Goal: Task Accomplishment & Management: Complete application form

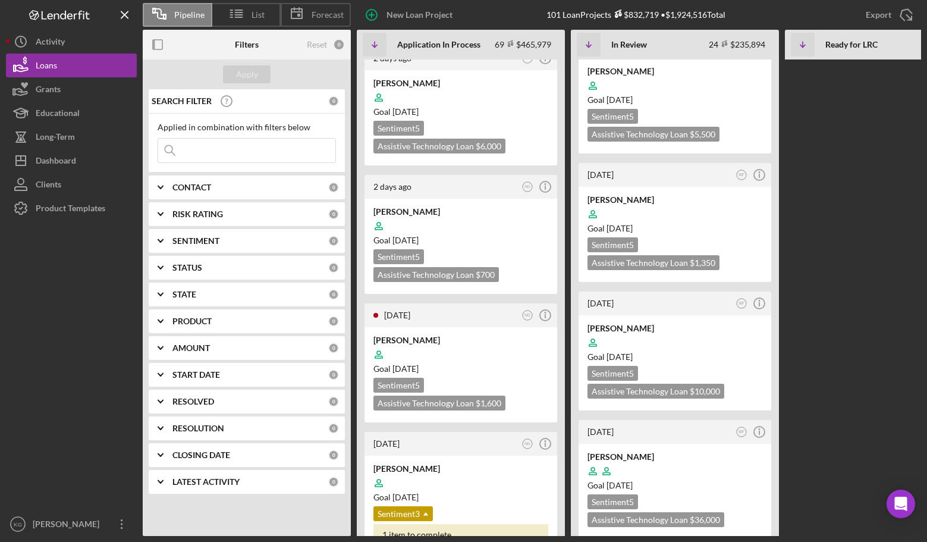
scroll to position [833, 0]
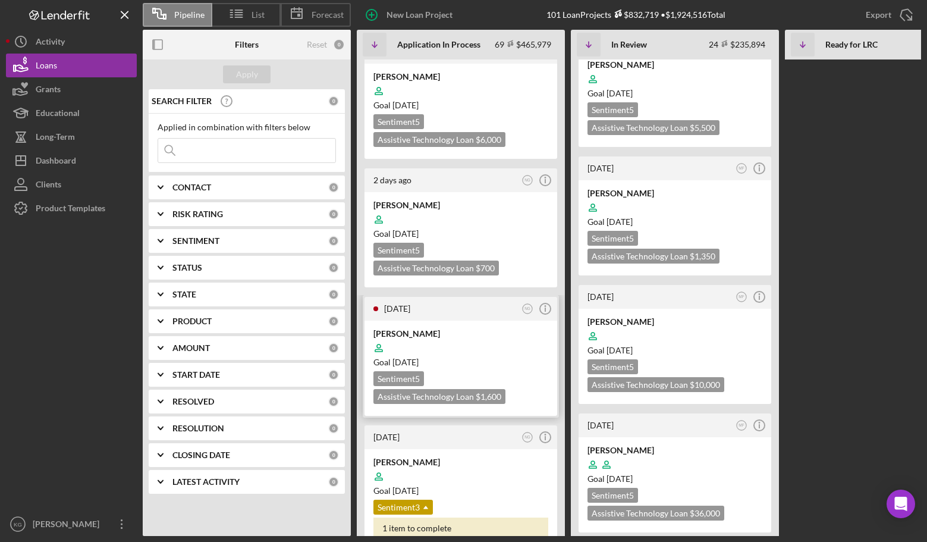
click at [513, 337] on div at bounding box center [460, 348] width 175 height 23
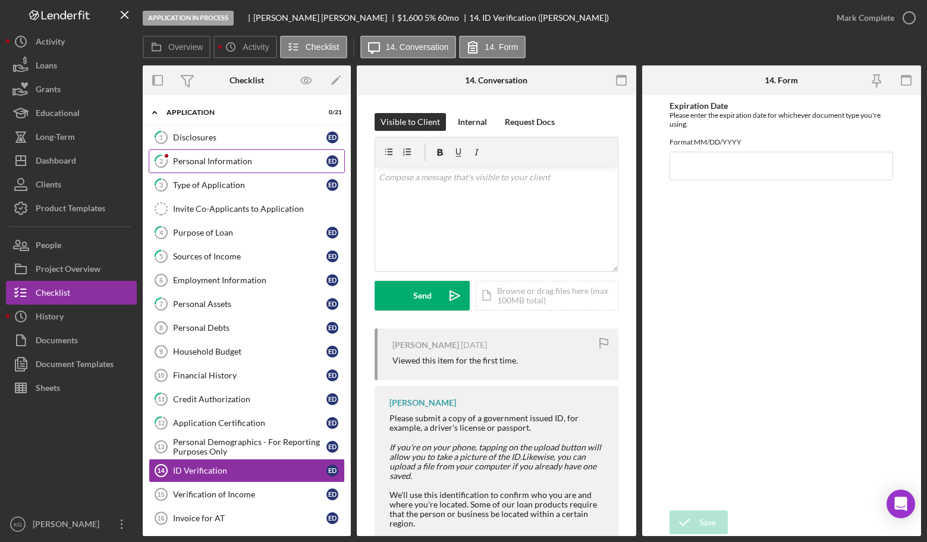
click at [227, 159] on div "Personal Information" at bounding box center [249, 161] width 153 height 10
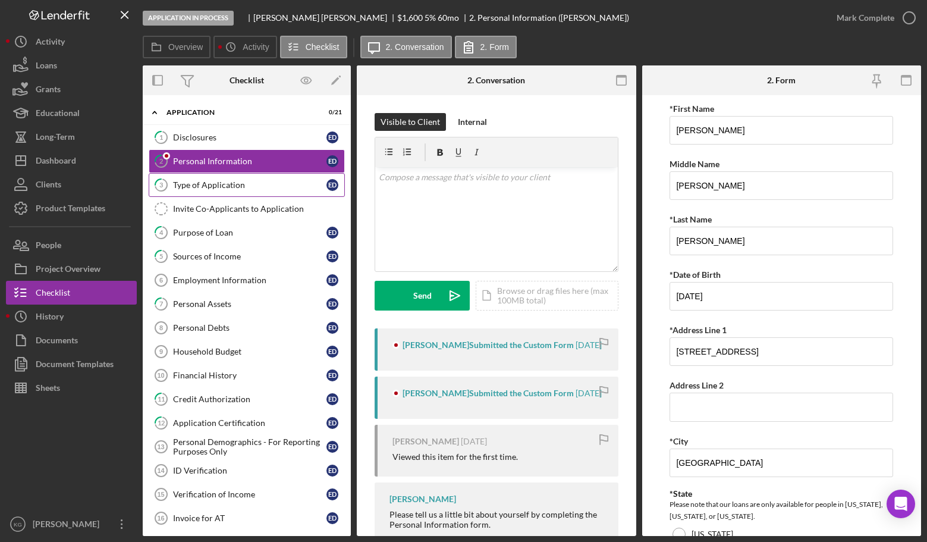
click at [226, 183] on div "Type of Application" at bounding box center [249, 185] width 153 height 10
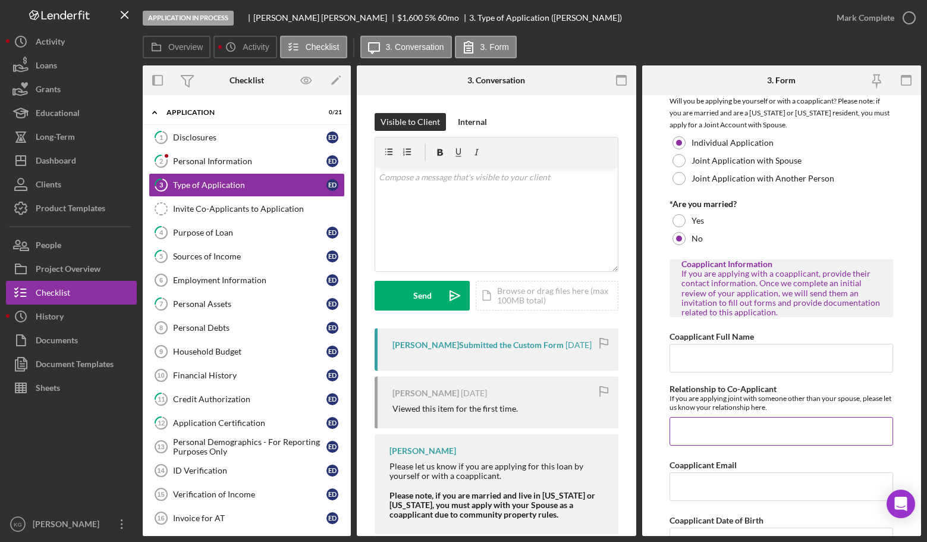
scroll to position [207, 0]
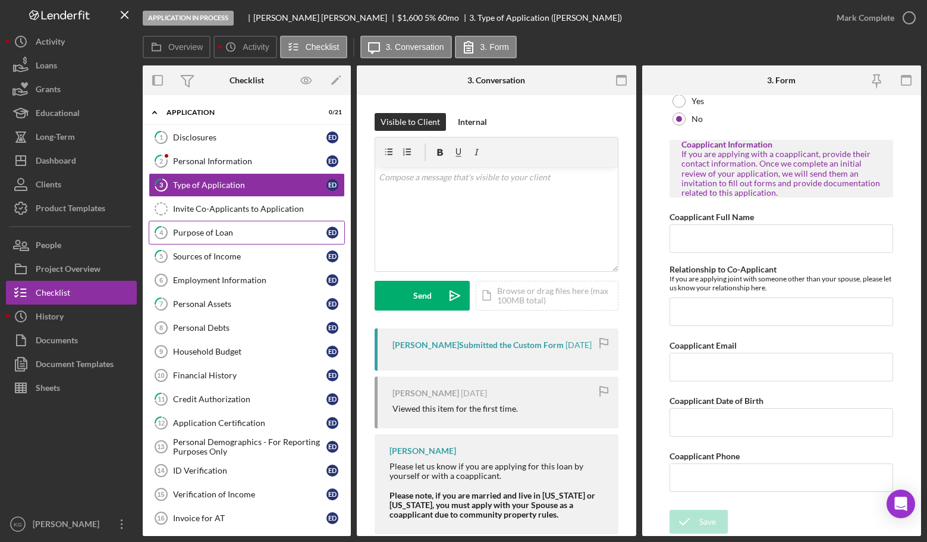
click at [215, 234] on div "Purpose of Loan" at bounding box center [249, 233] width 153 height 10
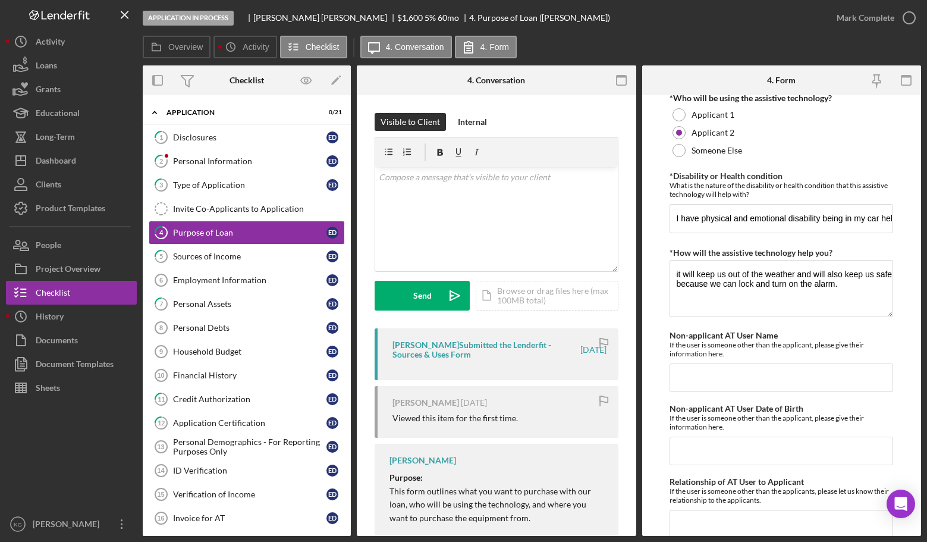
scroll to position [1057, 0]
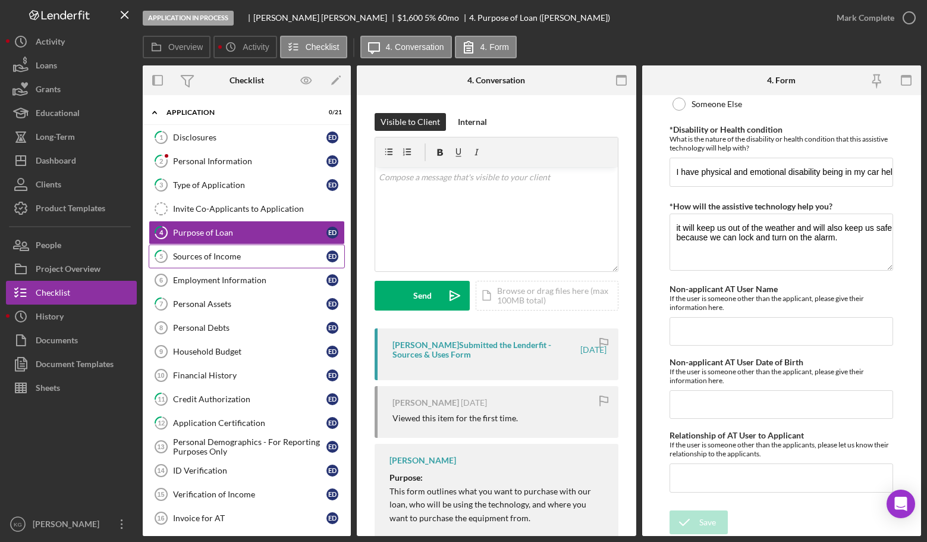
click at [214, 256] on div "Sources of Income" at bounding box center [249, 257] width 153 height 10
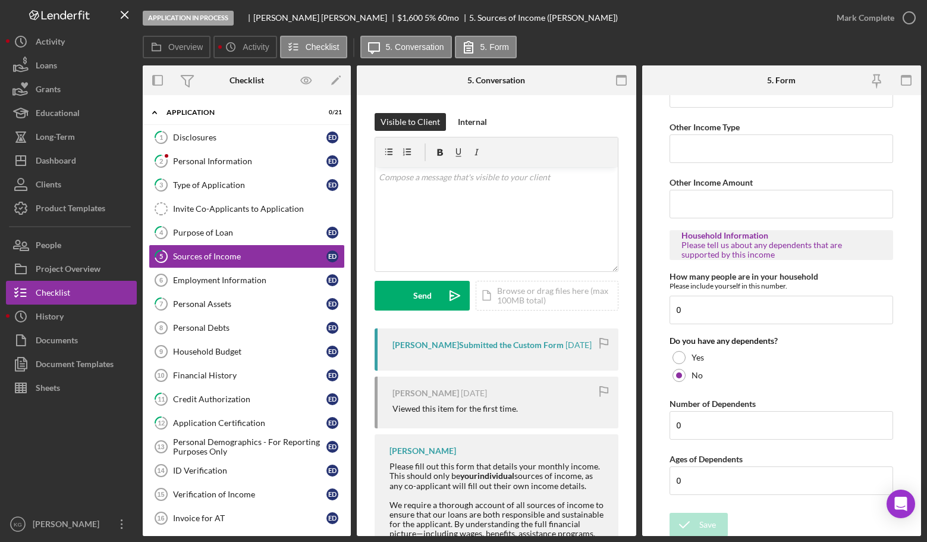
scroll to position [607, 0]
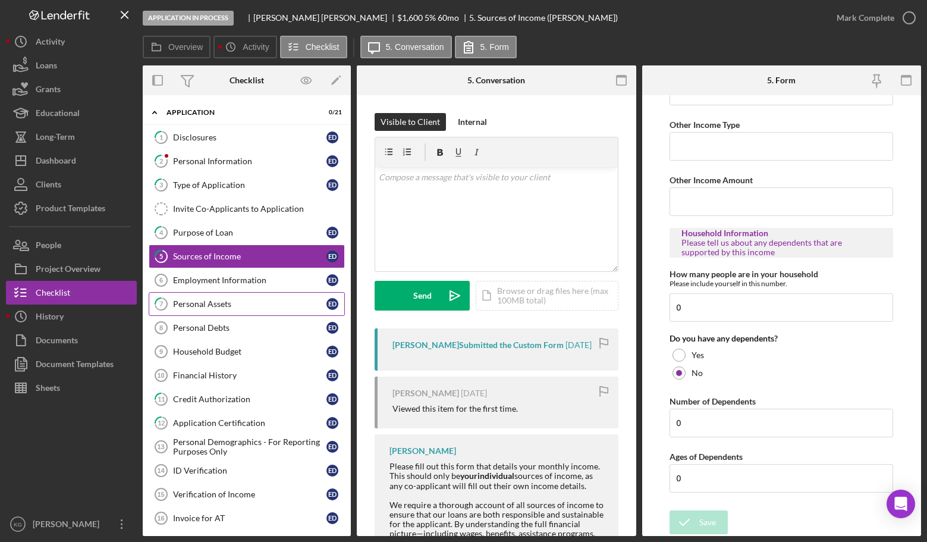
click at [196, 302] on div "Personal Assets" at bounding box center [249, 304] width 153 height 10
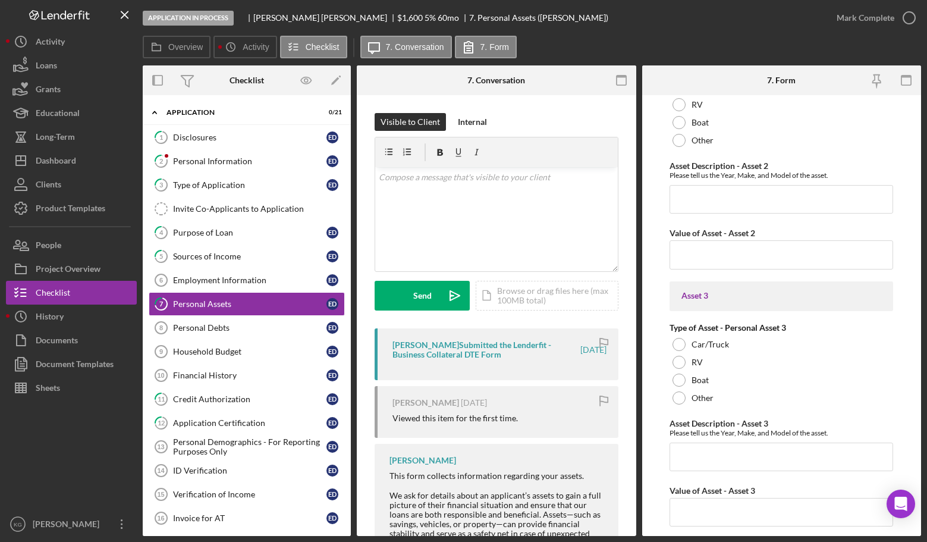
scroll to position [1070, 0]
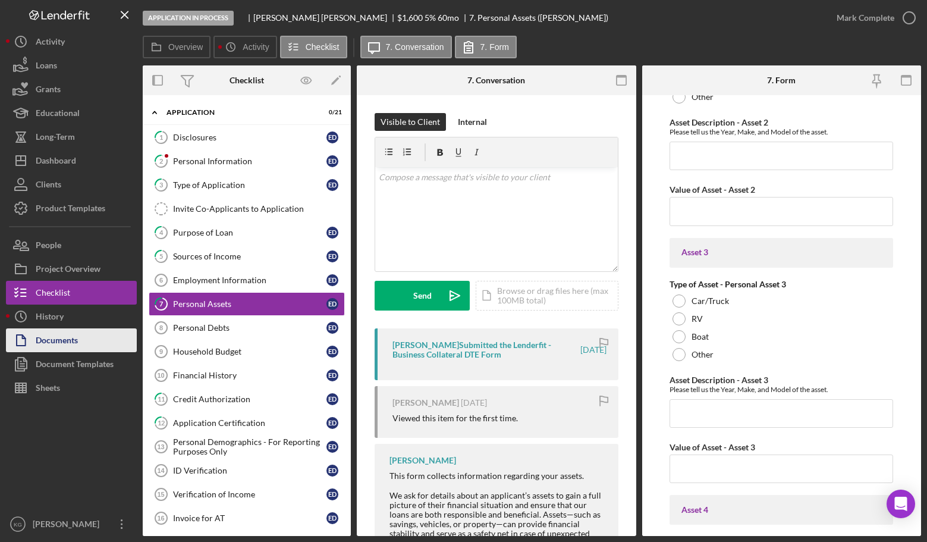
click at [61, 338] on div "Documents" at bounding box center [57, 341] width 42 height 27
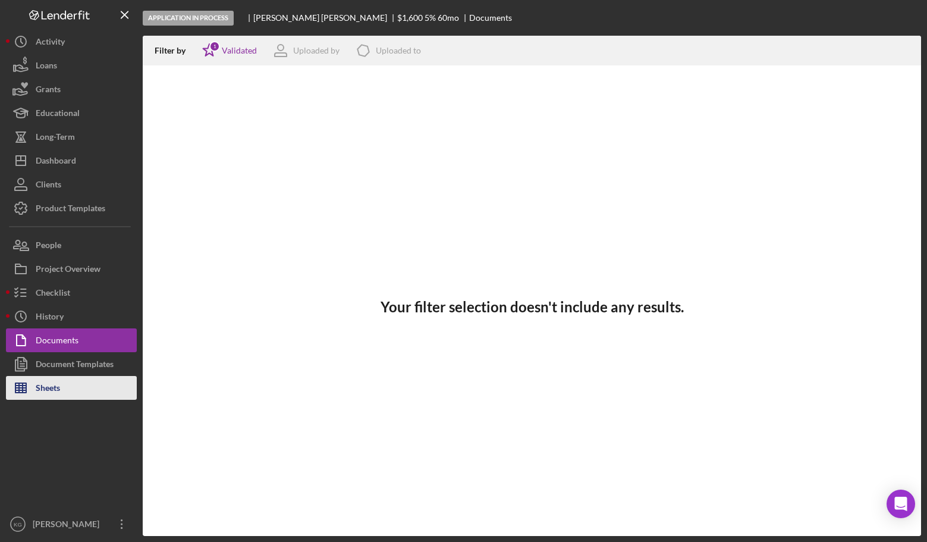
click at [49, 390] on div "Sheets" at bounding box center [48, 389] width 24 height 27
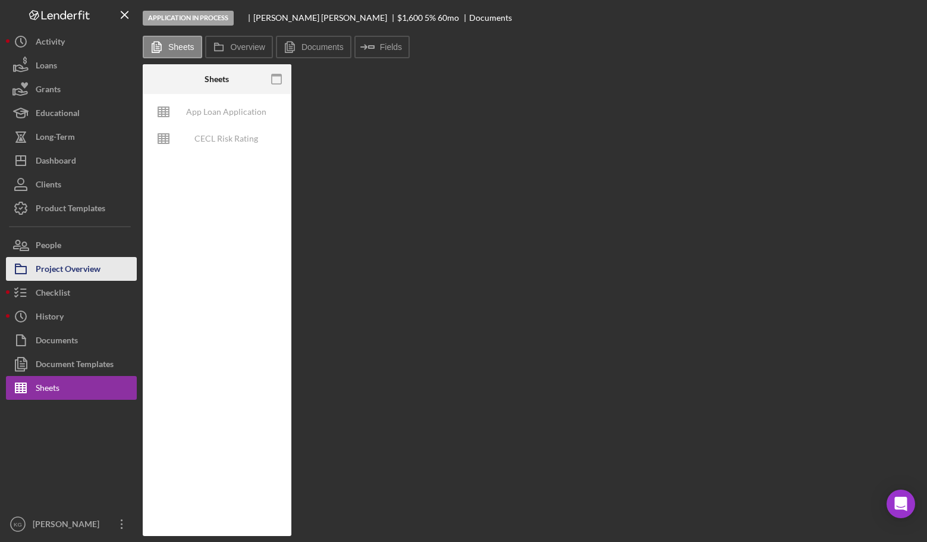
click at [48, 269] on div "Project Overview" at bounding box center [68, 270] width 65 height 27
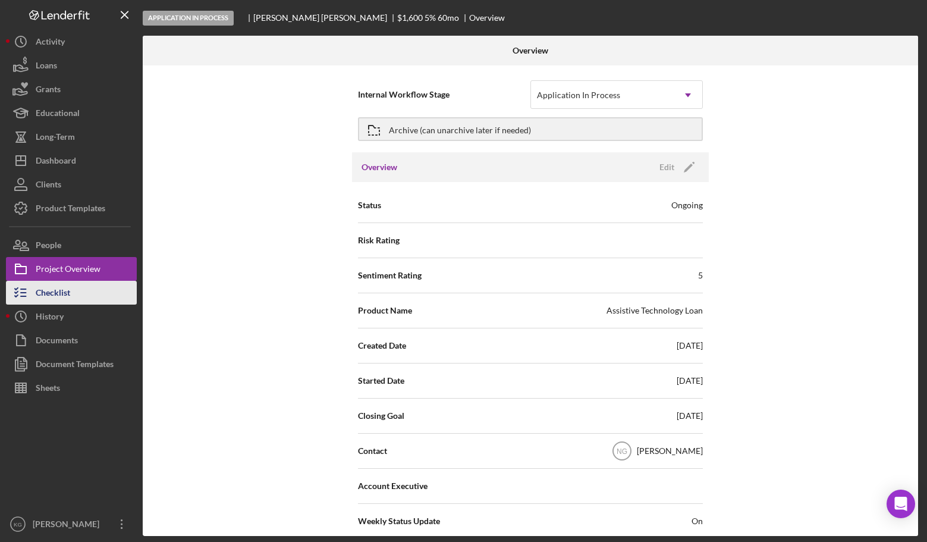
click at [49, 291] on div "Checklist" at bounding box center [53, 294] width 34 height 27
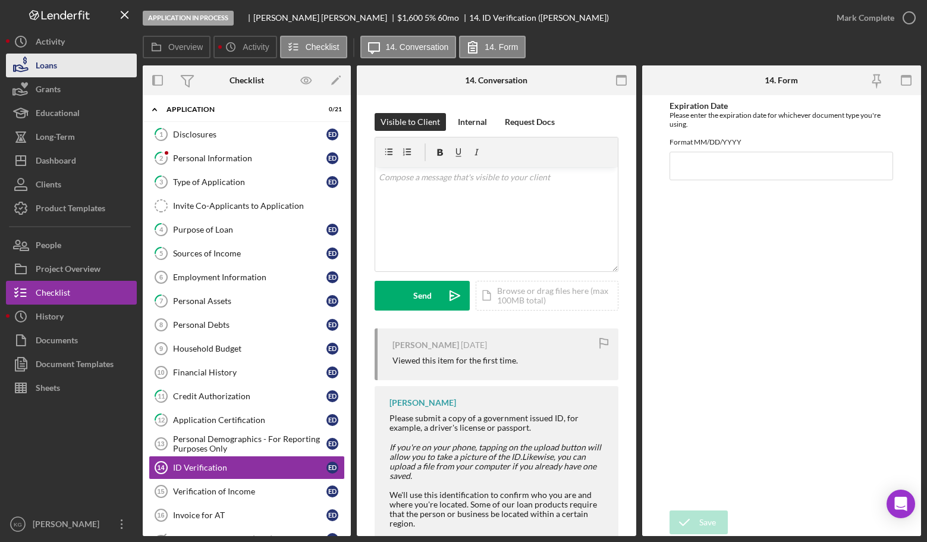
click at [42, 64] on div "Loans" at bounding box center [46, 67] width 21 height 27
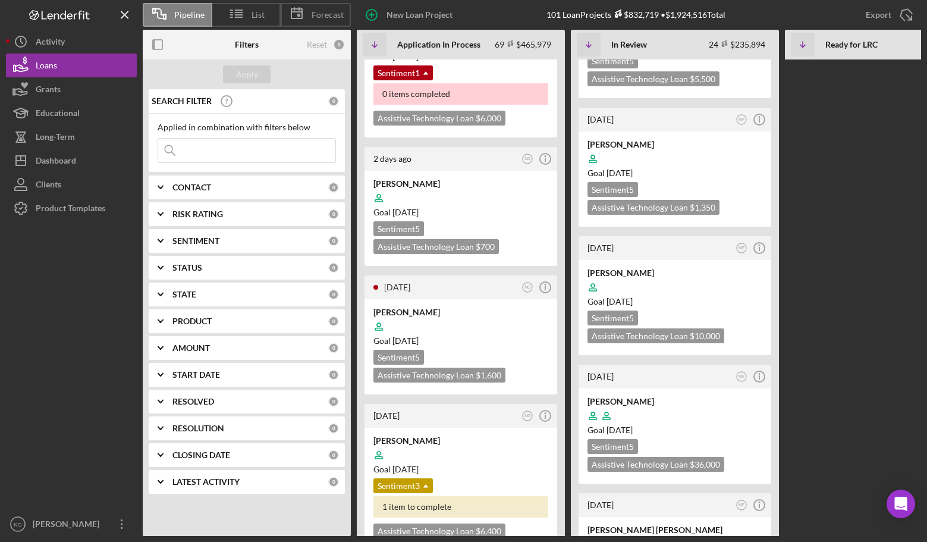
scroll to position [952, 0]
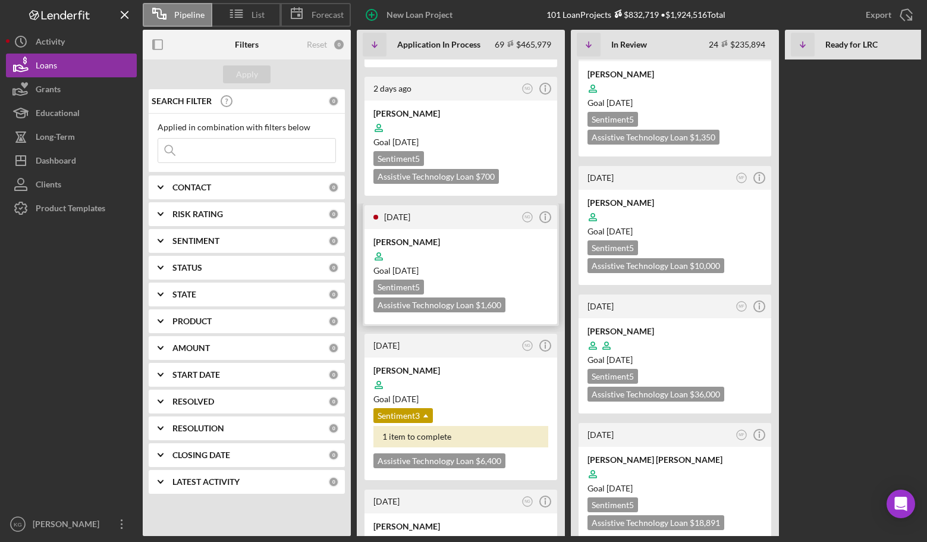
click at [526, 245] on div at bounding box center [460, 256] width 175 height 23
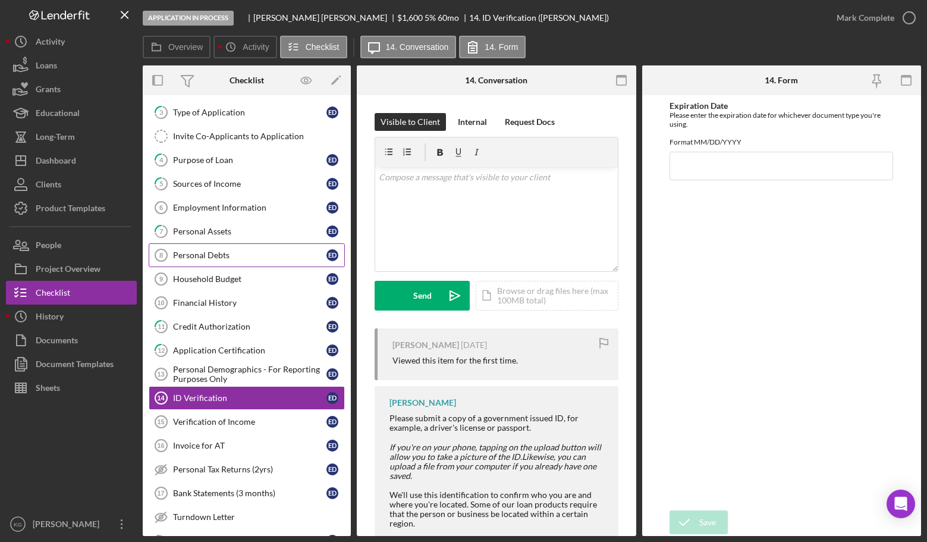
scroll to position [36, 0]
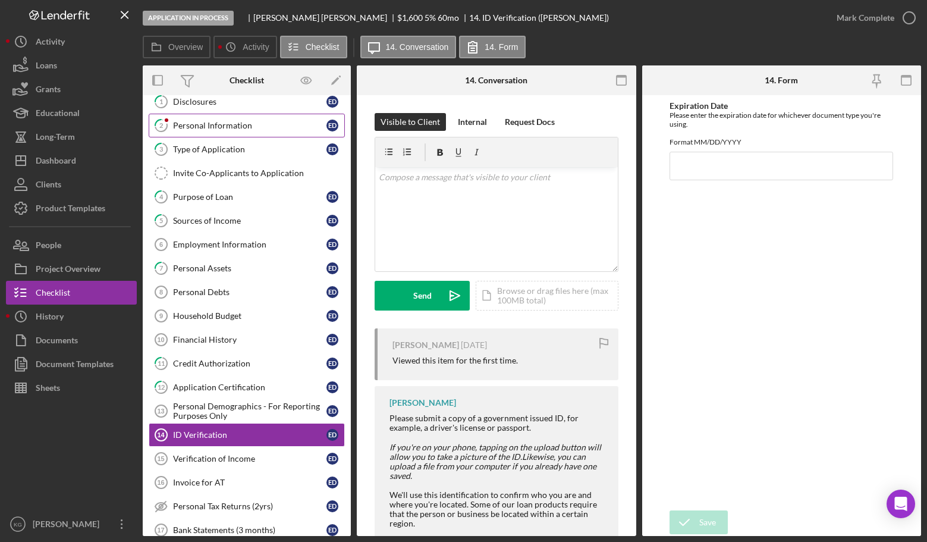
click at [211, 126] on div "Personal Information" at bounding box center [249, 126] width 153 height 10
